Goal: Navigation & Orientation: Find specific page/section

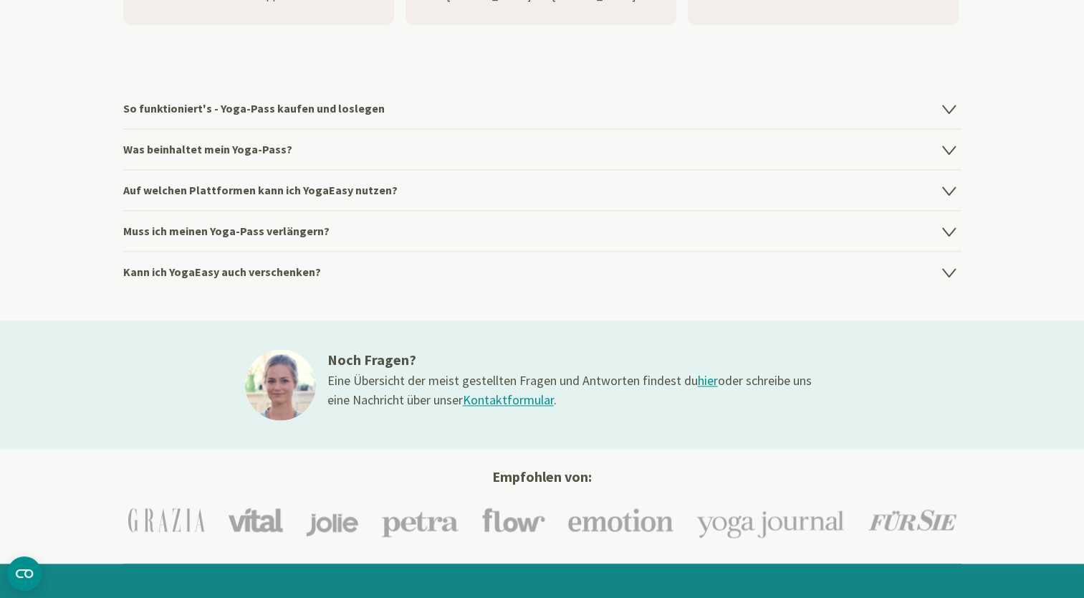
scroll to position [2067, 0]
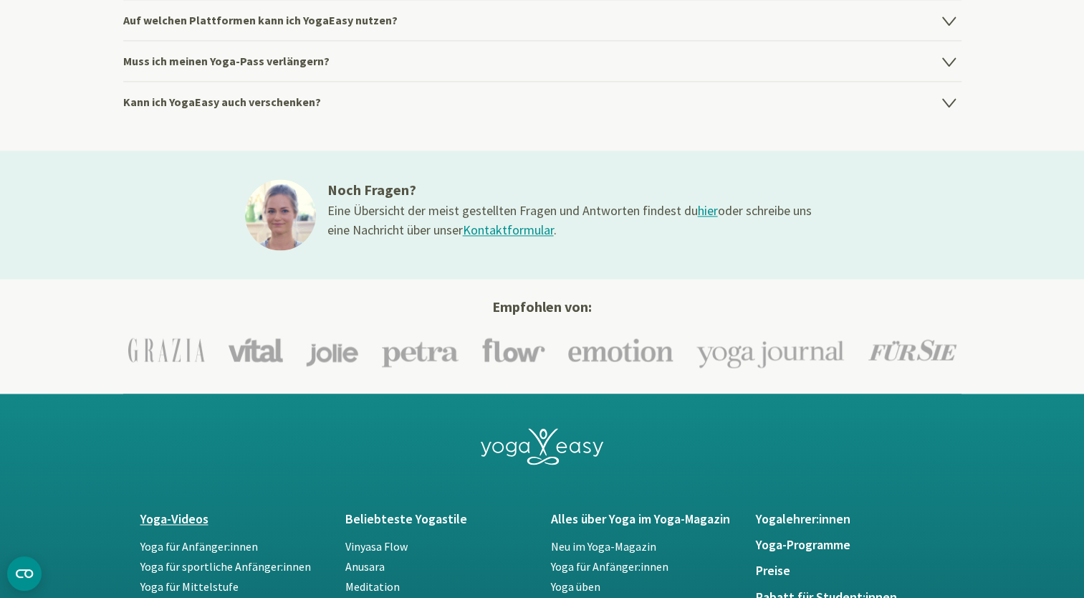
click at [193, 526] on h5 "Yoga-Videos" at bounding box center [234, 519] width 188 height 14
